Goal: Register for event/course

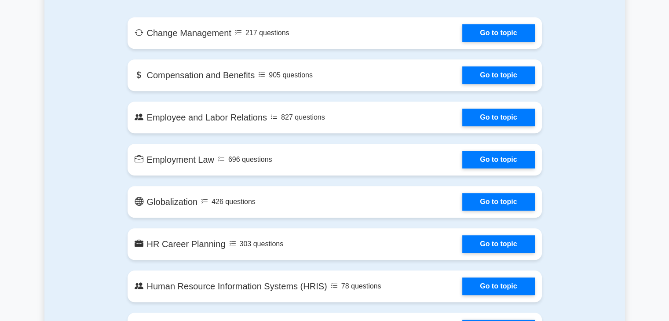
scroll to position [507, 0]
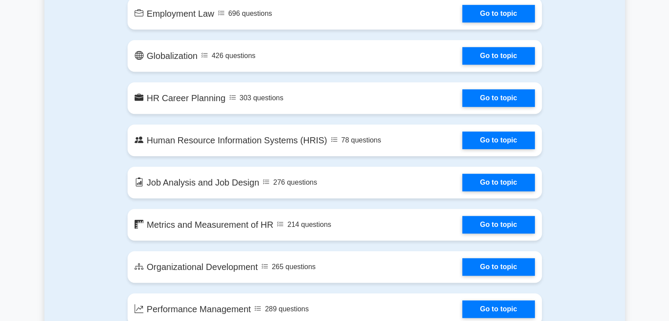
drag, startPoint x: 675, startPoint y: 94, endPoint x: 675, endPoint y: 120, distance: 26.4
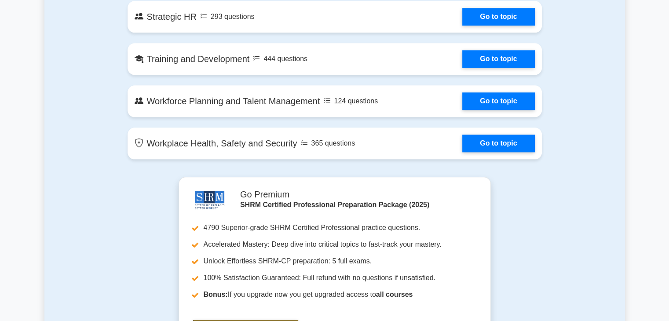
scroll to position [0, 0]
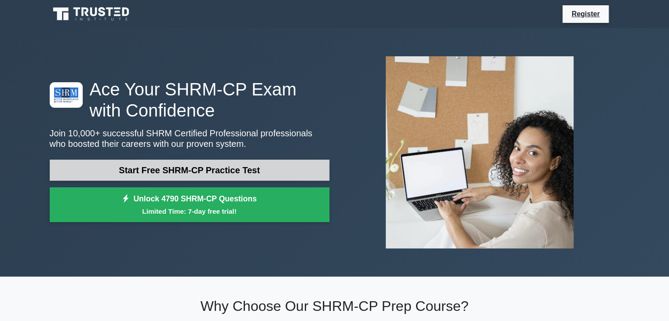
click at [171, 178] on link "Start Free SHRM-CP Practice Test" at bounding box center [190, 170] width 280 height 21
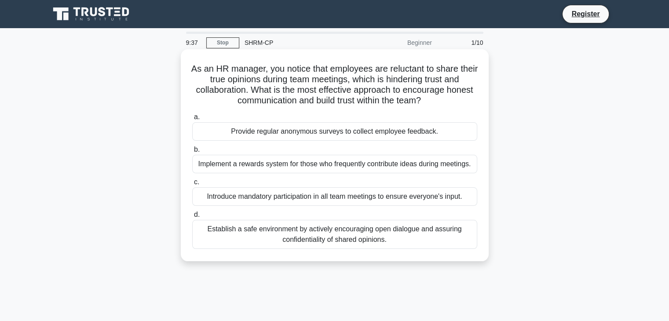
click at [311, 236] on div "Establish a safe environment by actively encouraging open dialogue and assuring…" at bounding box center [334, 234] width 285 height 29
click at [192, 218] on input "d. Establish a safe environment by actively encouraging open dialogue and assur…" at bounding box center [192, 215] width 0 height 6
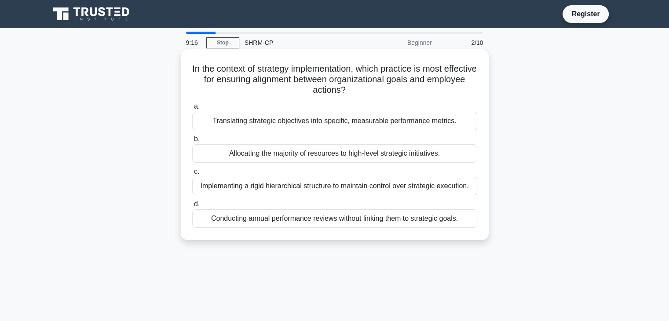
click at [308, 123] on div "Translating strategic objectives into specific, measurable performance metrics." at bounding box center [334, 121] width 285 height 18
click at [192, 110] on input "a. Translating strategic objectives into specific, measurable performance metri…" at bounding box center [192, 107] width 0 height 6
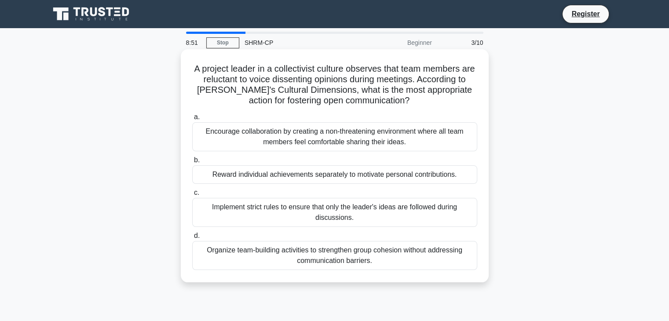
click at [444, 135] on div "Encourage collaboration by creating a non-threatening environment where all tea…" at bounding box center [334, 136] width 285 height 29
click at [192, 120] on input "a. Encourage collaboration by creating a non-threatening environment where all …" at bounding box center [192, 117] width 0 height 6
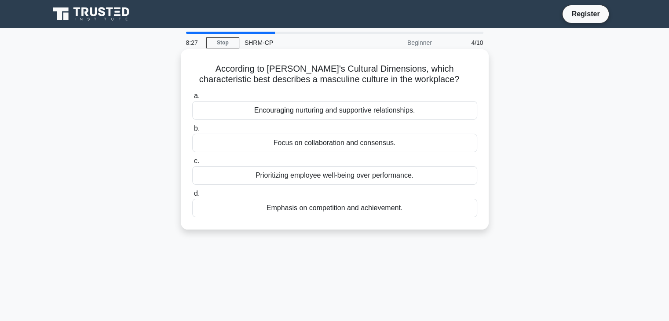
click at [429, 206] on div "Emphasis on competition and achievement." at bounding box center [334, 208] width 285 height 18
click at [192, 197] on input "d. Emphasis on competition and achievement." at bounding box center [192, 194] width 0 height 6
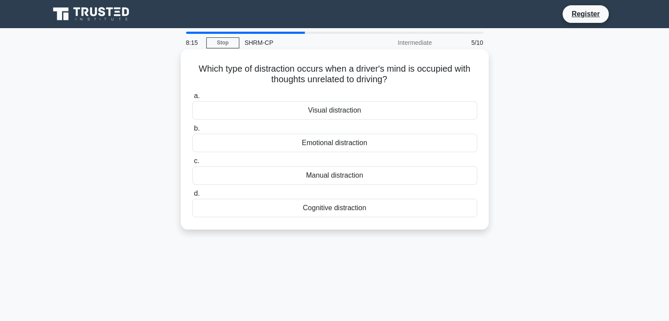
click at [347, 145] on div "Emotional distraction" at bounding box center [334, 143] width 285 height 18
click at [192, 132] on input "b. Emotional distraction" at bounding box center [192, 129] width 0 height 6
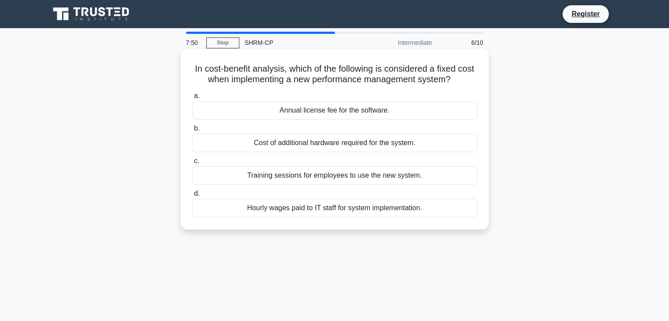
click at [333, 174] on div "Training sessions for employees to use the new system." at bounding box center [334, 175] width 285 height 18
click at [192, 164] on input "c. Training sessions for employees to use the new system." at bounding box center [192, 161] width 0 height 6
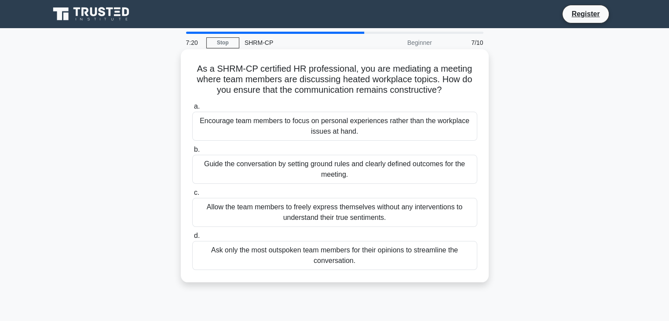
click at [223, 167] on div "Guide the conversation by setting ground rules and clearly defined outcomes for…" at bounding box center [334, 169] width 285 height 29
click at [192, 153] on input "b. Guide the conversation by setting ground rules and clearly defined outcomes …" at bounding box center [192, 150] width 0 height 6
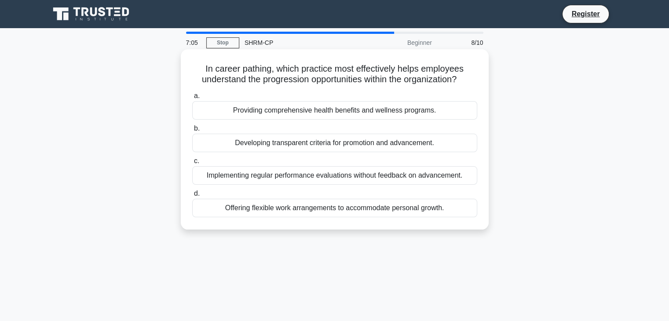
click at [267, 141] on div "Developing transparent criteria for promotion and advancement." at bounding box center [334, 143] width 285 height 18
click at [192, 132] on input "b. Developing transparent criteria for promotion and advancement." at bounding box center [192, 129] width 0 height 6
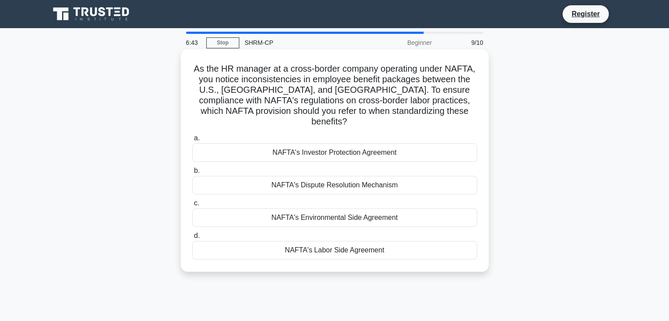
click at [325, 241] on div "NAFTA's Labor Side Agreement" at bounding box center [334, 250] width 285 height 18
click at [192, 238] on input "d. NAFTA's Labor Side Agreement" at bounding box center [192, 236] width 0 height 6
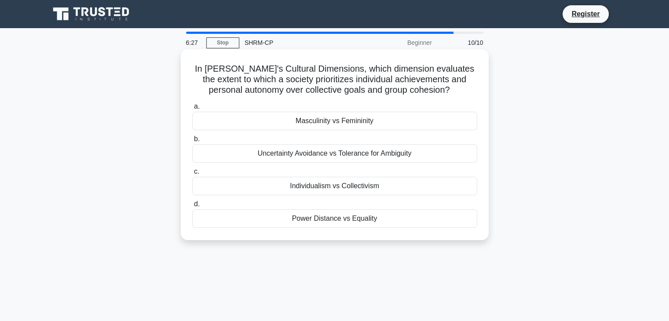
click at [262, 182] on div "Individualism vs Collectivism" at bounding box center [334, 186] width 285 height 18
click at [192, 175] on input "c. Individualism vs Collectivism" at bounding box center [192, 172] width 0 height 6
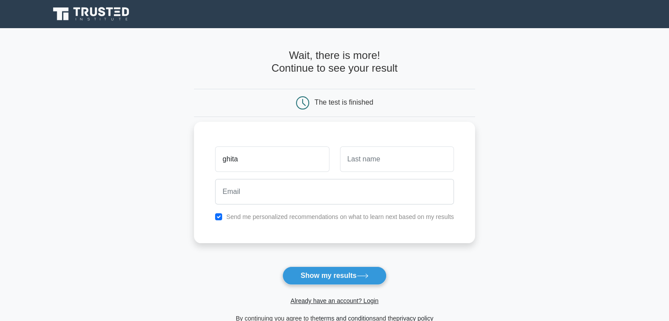
type input "ghita"
type input "mouhafid"
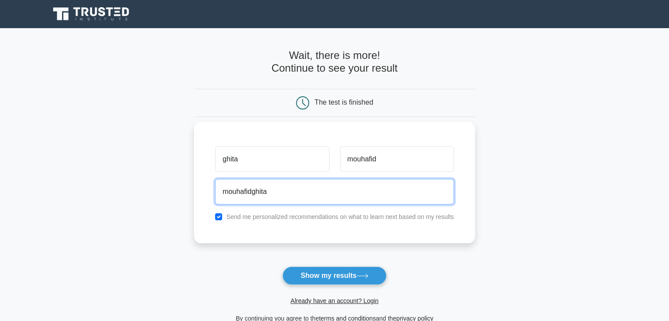
type input "mouhafidghita@gmail.com"
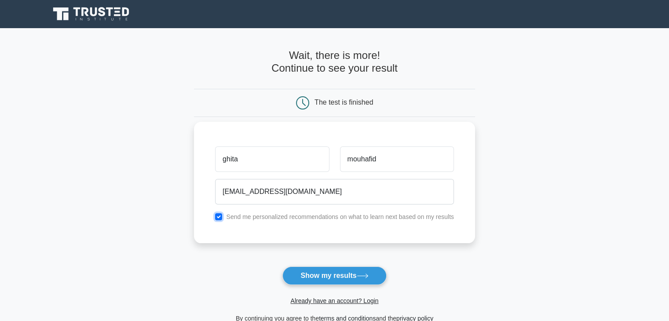
click at [221, 220] on input "checkbox" at bounding box center [218, 216] width 7 height 7
checkbox input "false"
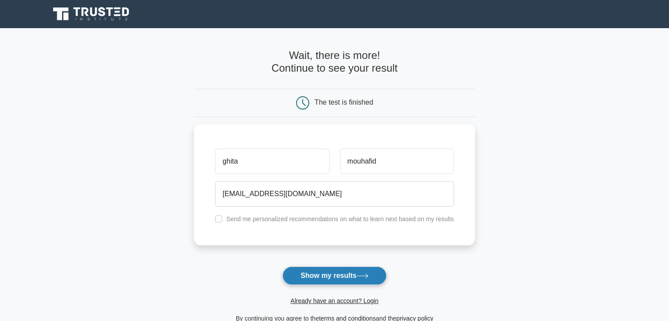
click at [306, 280] on button "Show my results" at bounding box center [334, 276] width 104 height 18
